Goal: Check status: Check status

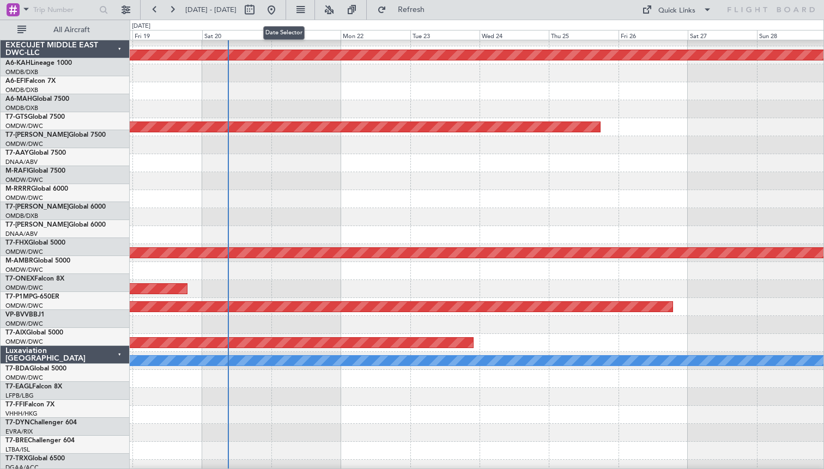
scroll to position [246, 0]
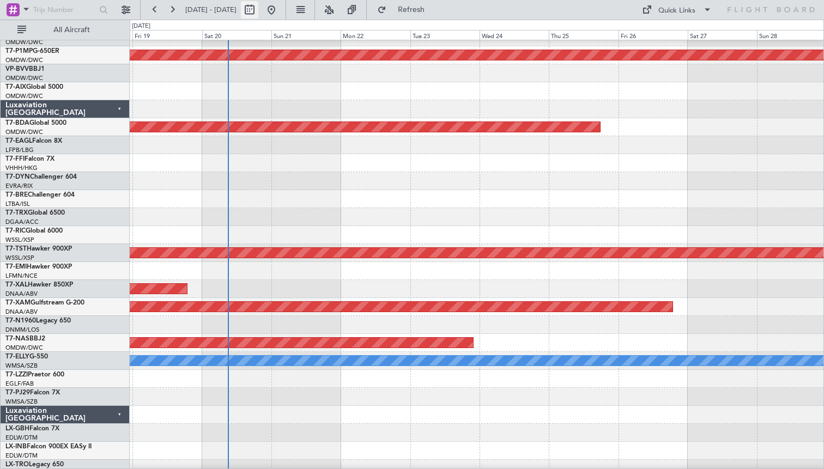
click at [258, 9] on button at bounding box center [249, 9] width 17 height 17
select select "9"
select select "2025"
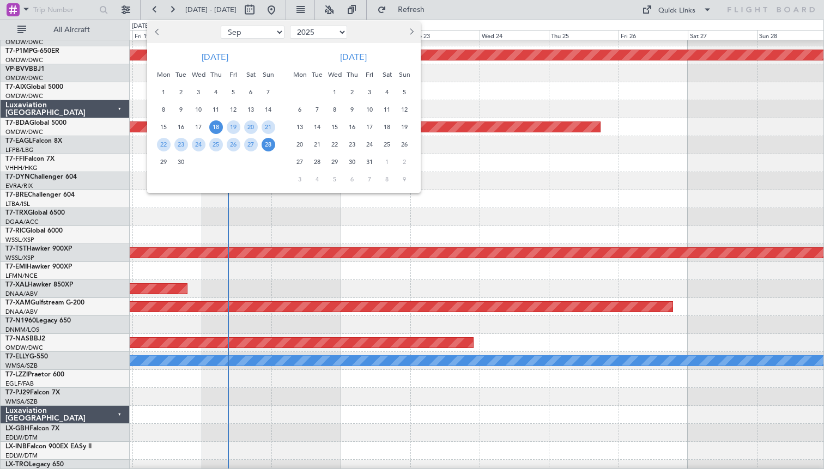
click at [230, 36] on select "Jan Feb Mar Apr May Jun [DATE] Aug Sep Oct Nov Dec" at bounding box center [253, 32] width 64 height 13
select select "1"
click at [221, 26] on select "Jan Feb Mar Apr May Jun [DATE] Aug Sep Oct Nov Dec" at bounding box center [253, 32] width 64 height 13
click at [269, 128] on span "19" at bounding box center [268, 127] width 14 height 14
click at [178, 145] on span "21" at bounding box center [181, 145] width 14 height 14
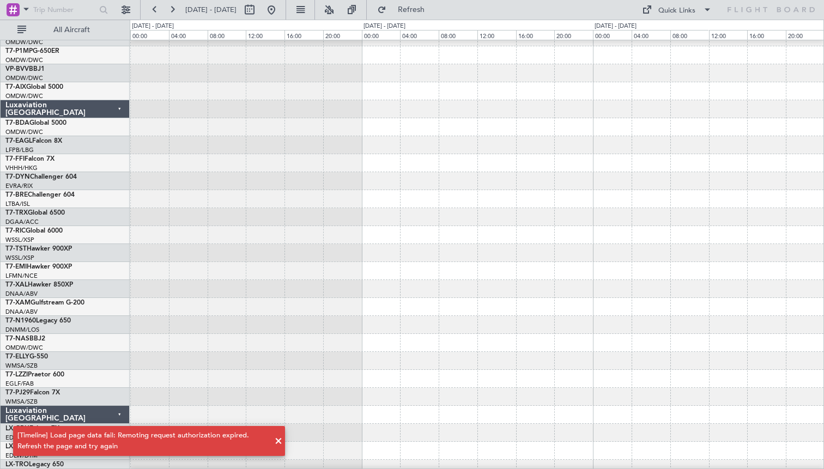
click at [281, 446] on span at bounding box center [278, 441] width 13 height 13
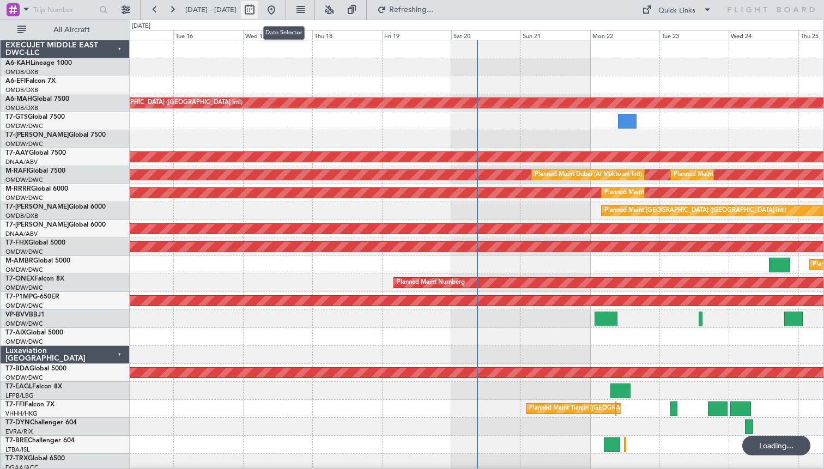
click at [258, 10] on button at bounding box center [249, 9] width 17 height 17
select select "9"
select select "2025"
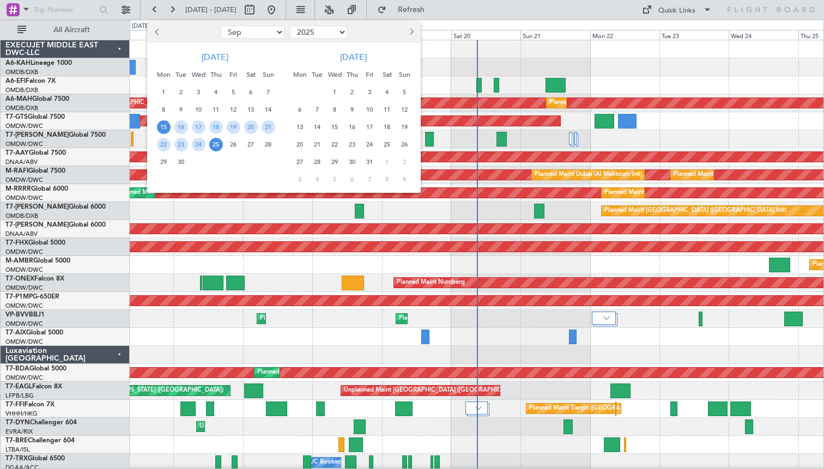
click at [235, 33] on select "Jan Feb Mar Apr May Jun [DATE] Aug Sep Oct Nov Dec" at bounding box center [253, 32] width 64 height 13
select select "1"
click at [221, 26] on select "Jan Feb Mar Apr May Jun [DATE] Aug Sep Oct Nov Dec" at bounding box center [253, 32] width 64 height 13
click at [253, 125] on span "18" at bounding box center [251, 127] width 14 height 14
click at [165, 139] on span "20" at bounding box center [164, 145] width 14 height 14
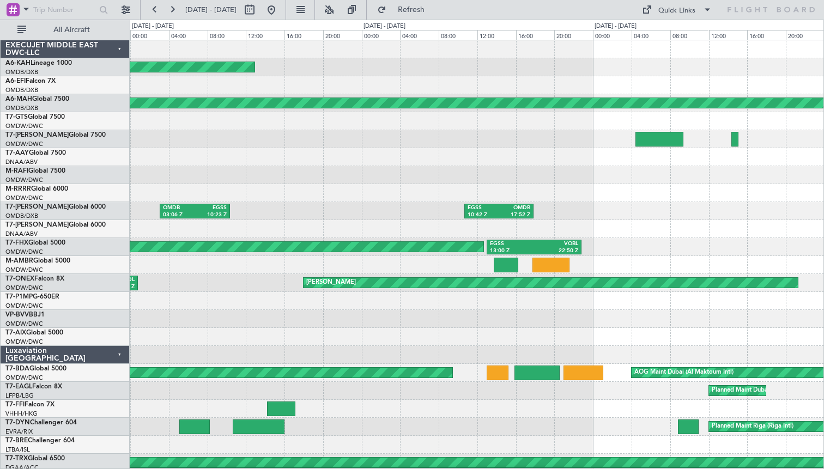
scroll to position [11, 0]
